Goal: Task Accomplishment & Management: Use online tool/utility

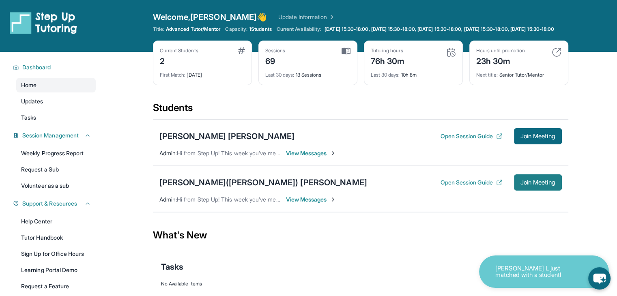
click at [523, 185] on span "Join Meeting" at bounding box center [538, 182] width 35 height 5
click at [215, 188] on div "[PERSON_NAME]([PERSON_NAME]) [PERSON_NAME]" at bounding box center [263, 182] width 208 height 11
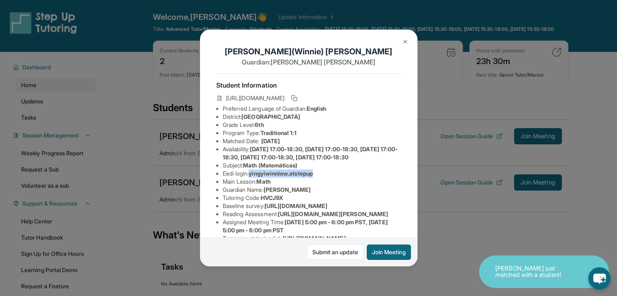
drag, startPoint x: 252, startPoint y: 188, endPoint x: 331, endPoint y: 185, distance: 79.2
click at [331, 178] on li "Eedi login : yingyiwinniew.atstepup" at bounding box center [312, 174] width 179 height 8
copy span "yingyiwinniew.atstepup"
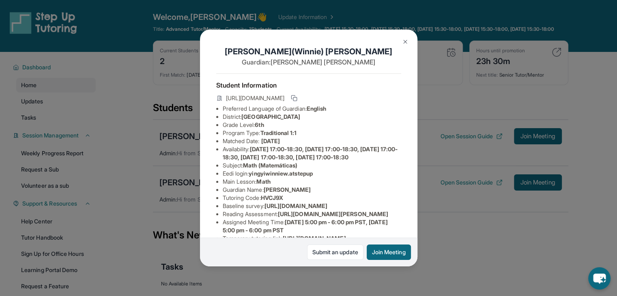
click at [351, 186] on li "Main Lesson : Math" at bounding box center [312, 182] width 179 height 8
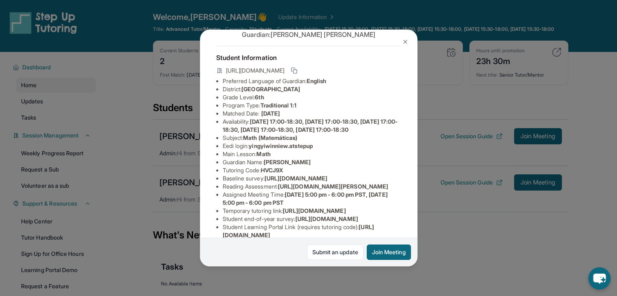
scroll to position [50, 0]
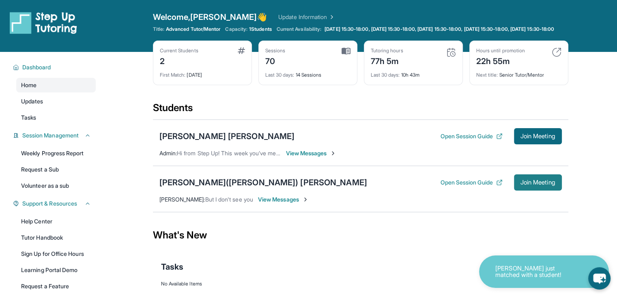
click at [536, 191] on button "Join Meeting" at bounding box center [538, 182] width 48 height 16
click at [544, 139] on span "Join Meeting" at bounding box center [538, 136] width 35 height 5
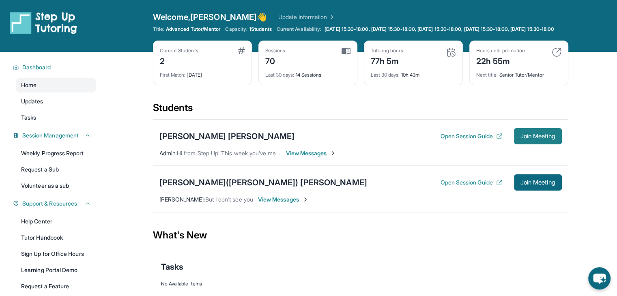
click at [533, 139] on span "Join Meeting" at bounding box center [538, 136] width 35 height 5
